Goal: Information Seeking & Learning: Learn about a topic

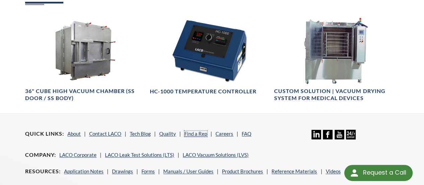
scroll to position [448, 0]
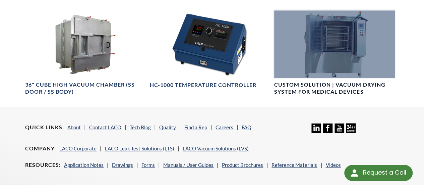
click at [327, 81] on h4 "Custom Solution | Vacuum Drying System for Medical Devices" at bounding box center [334, 88] width 120 height 14
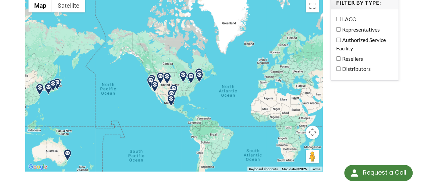
scroll to position [100, 0]
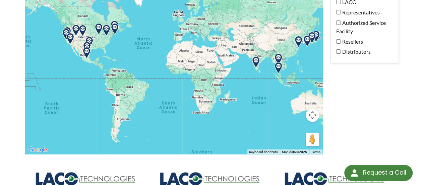
drag, startPoint x: 209, startPoint y: 87, endPoint x: 124, endPoint y: 55, distance: 90.4
click at [124, 55] on div at bounding box center [173, 67] width 297 height 176
click at [277, 62] on img at bounding box center [278, 68] width 12 height 12
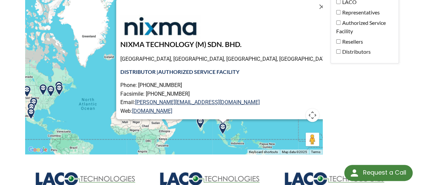
click at [350, 100] on div "LACO Technologies Representatives ← Move left → Move right ↑ Move up ↓ Move dow…" at bounding box center [212, 176] width 382 height 453
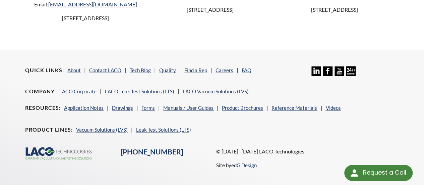
scroll to position [493, 0]
